Goal: Find specific page/section: Find specific page/section

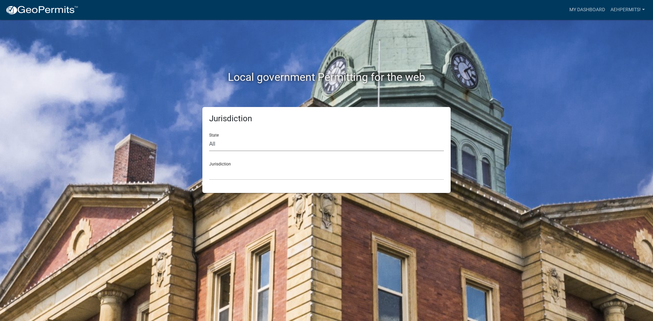
click at [245, 139] on select "All [US_STATE] [US_STATE] [US_STATE] [US_STATE] [US_STATE] [US_STATE] [US_STATE…" at bounding box center [326, 144] width 235 height 14
select select "[US_STATE]"
click at [209, 137] on select "All [US_STATE] [US_STATE] [US_STATE] [US_STATE] [US_STATE] [US_STATE] [US_STATE…" at bounding box center [326, 144] width 235 height 14
click at [225, 173] on select "City of [GEOGRAPHIC_DATA], [US_STATE] City of [GEOGRAPHIC_DATA], [US_STATE] Cit…" at bounding box center [326, 173] width 235 height 14
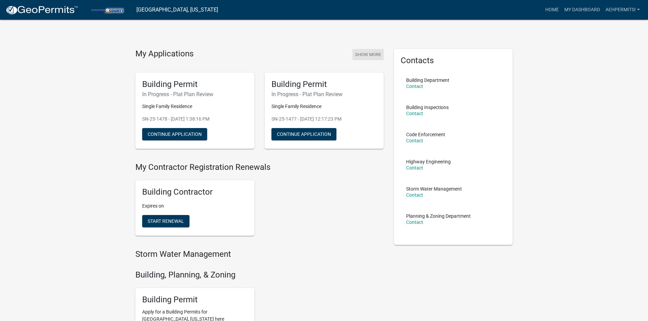
click at [356, 55] on button "Show More" at bounding box center [367, 54] width 31 height 11
